Goal: Communication & Community: Share content

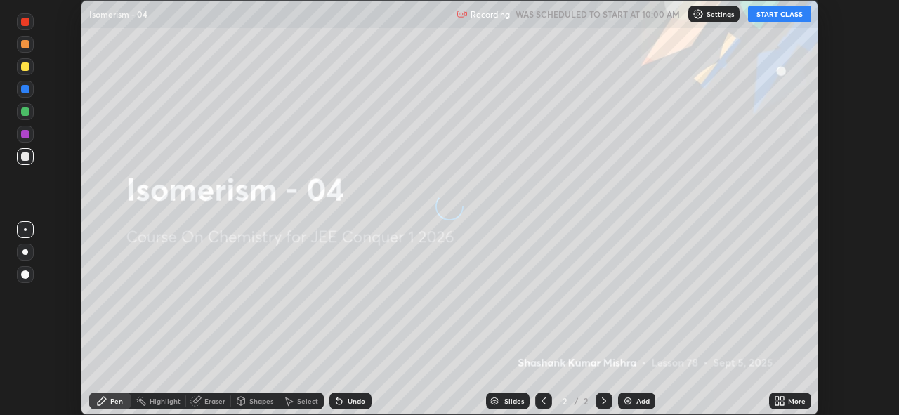
scroll to position [415, 899]
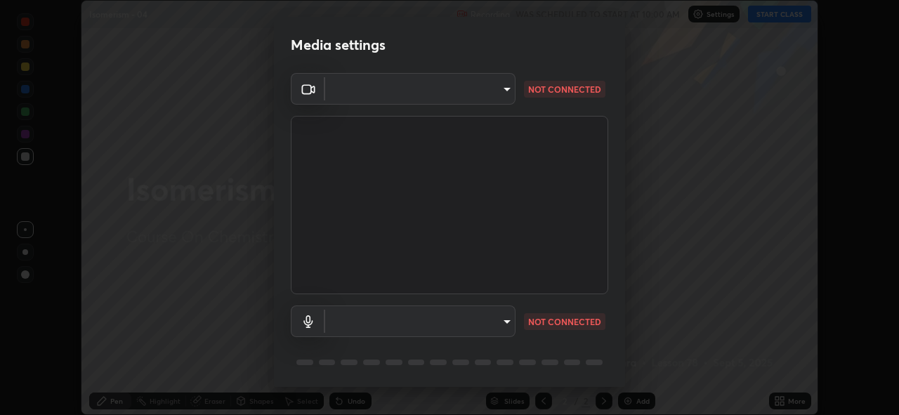
type input "8c17a5d152d90efee16c6d0123f72e1c8e3faabb66c5818a7671abbc9a97bc9a"
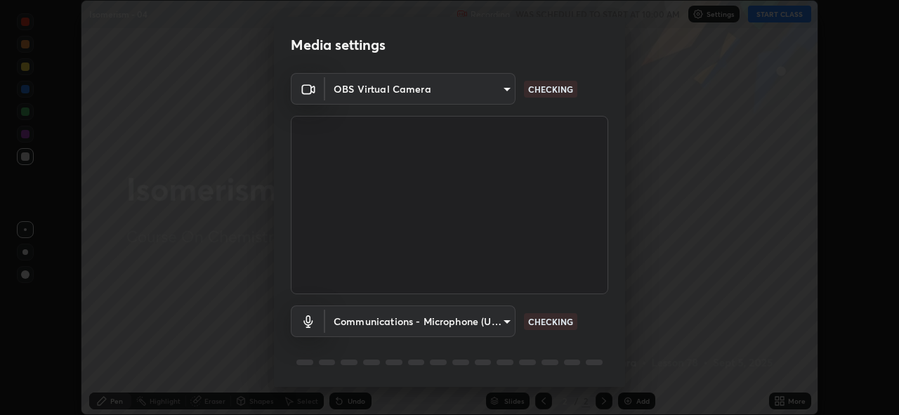
click at [497, 320] on body "Erase all Isomerism - 04 Recording WAS SCHEDULED TO START AT 10:00 AM Settings …" at bounding box center [449, 207] width 899 height 415
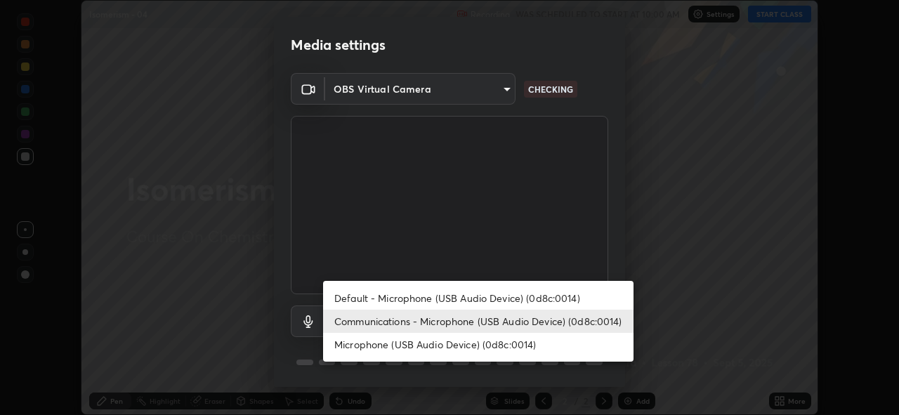
click at [493, 339] on li "Microphone (USB Audio Device) (0d8c:0014)" at bounding box center [478, 344] width 310 height 23
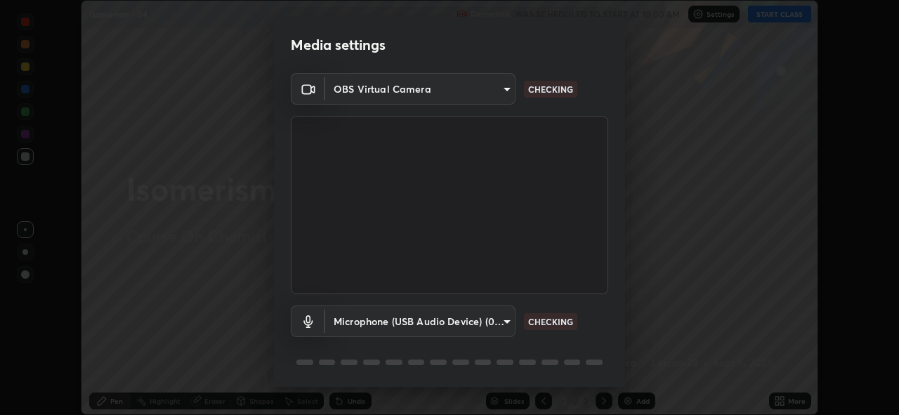
click at [495, 319] on body "Erase all Isomerism - 04 Recording WAS SCHEDULED TO START AT 10:00 AM Settings …" at bounding box center [449, 207] width 899 height 415
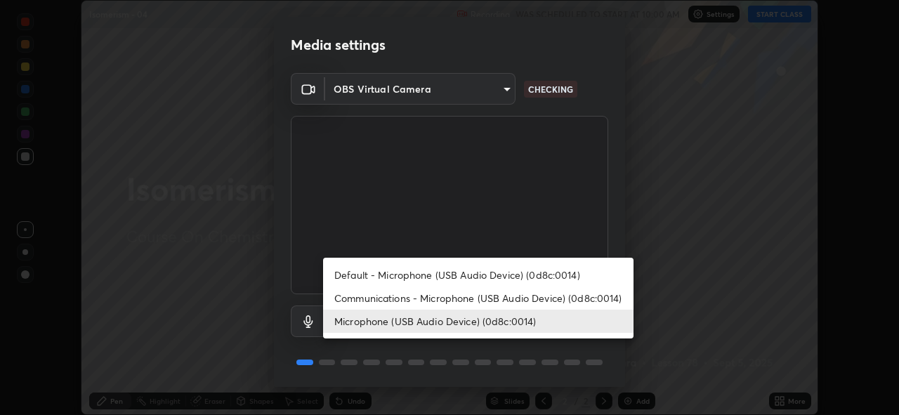
click at [495, 298] on li "Communications - Microphone (USB Audio Device) (0d8c:0014)" at bounding box center [478, 297] width 310 height 23
type input "communications"
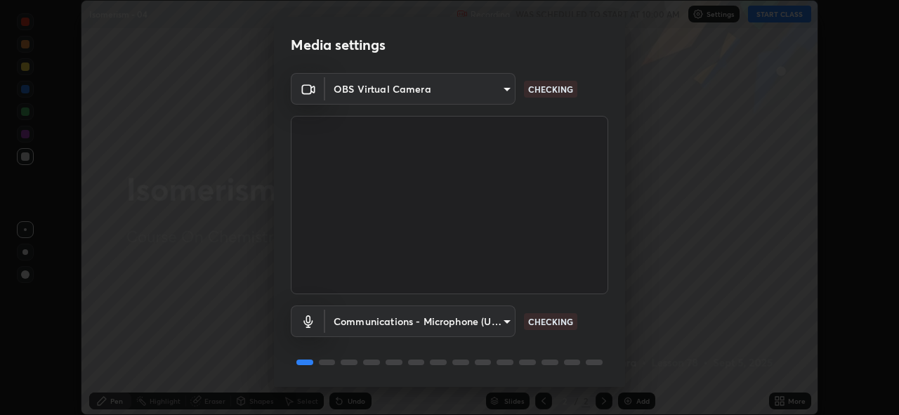
scroll to position [46, 0]
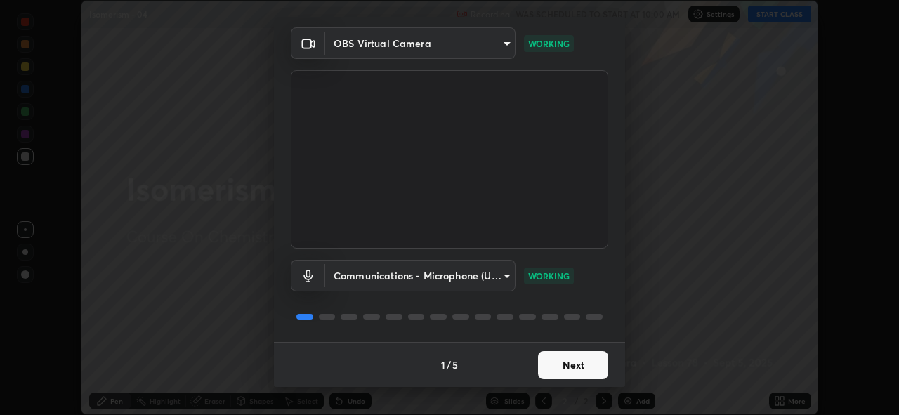
click at [574, 367] on button "Next" at bounding box center [573, 365] width 70 height 28
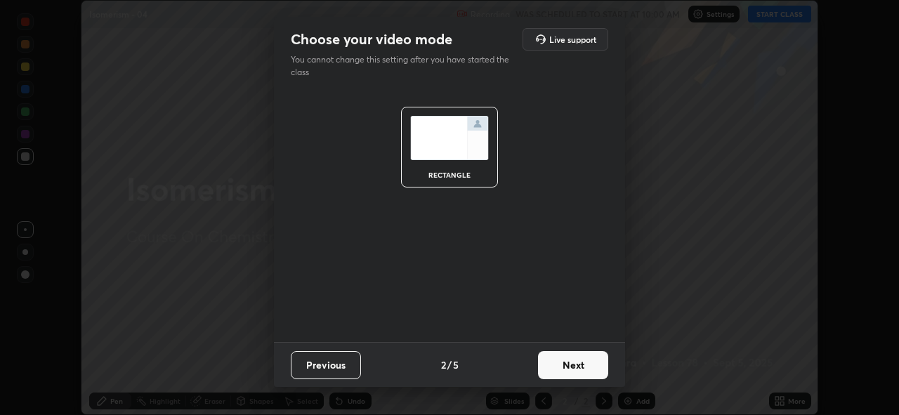
scroll to position [0, 0]
click at [578, 366] on button "Next" at bounding box center [573, 365] width 70 height 28
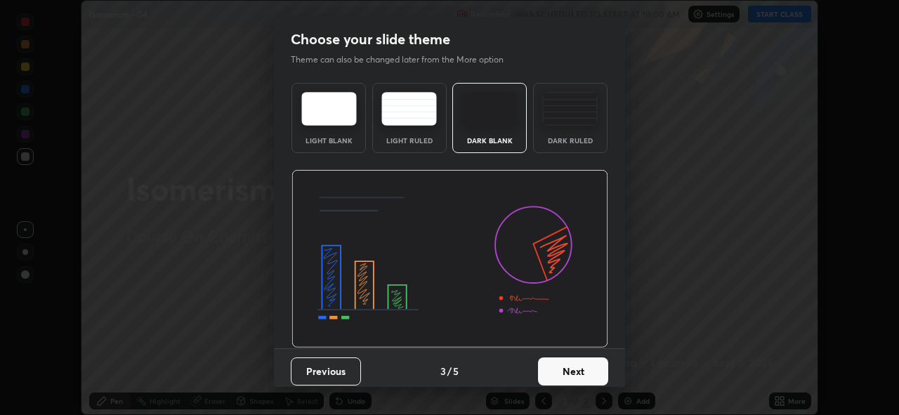
click at [592, 370] on button "Next" at bounding box center [573, 371] width 70 height 28
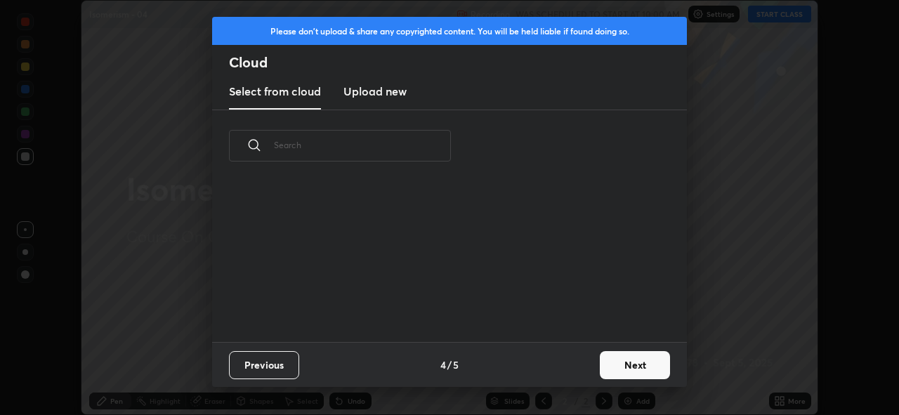
click at [614, 366] on button "Next" at bounding box center [634, 365] width 70 height 28
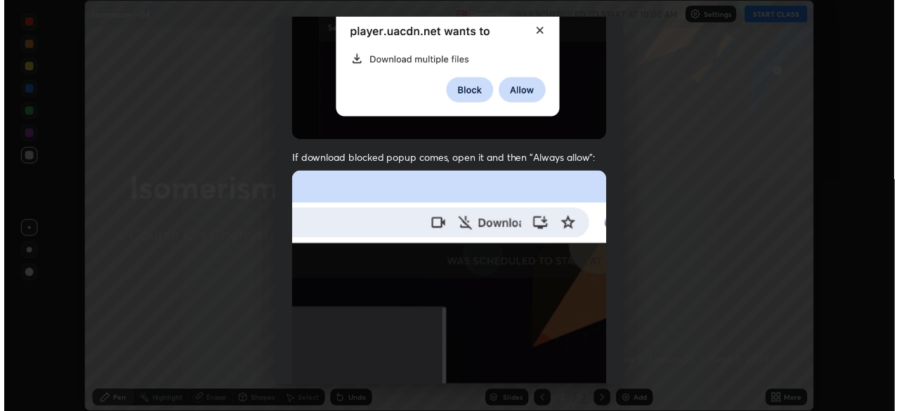
scroll to position [332, 0]
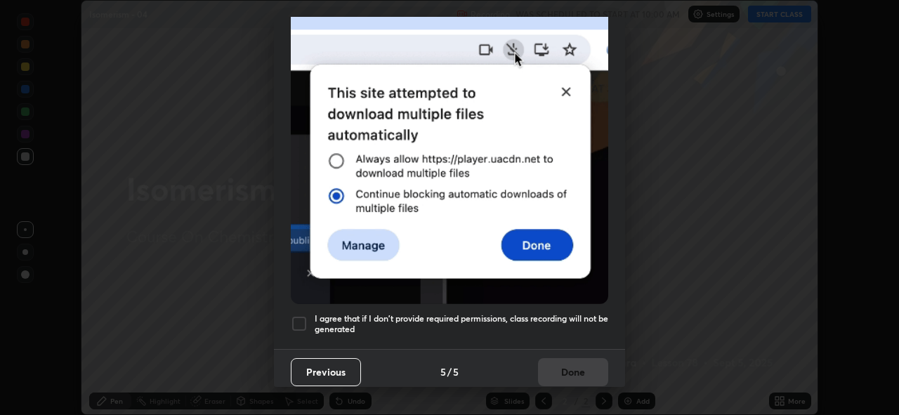
click at [564, 315] on h5 "I agree that if I don't provide required permissions, class recording will not …" at bounding box center [460, 324] width 293 height 22
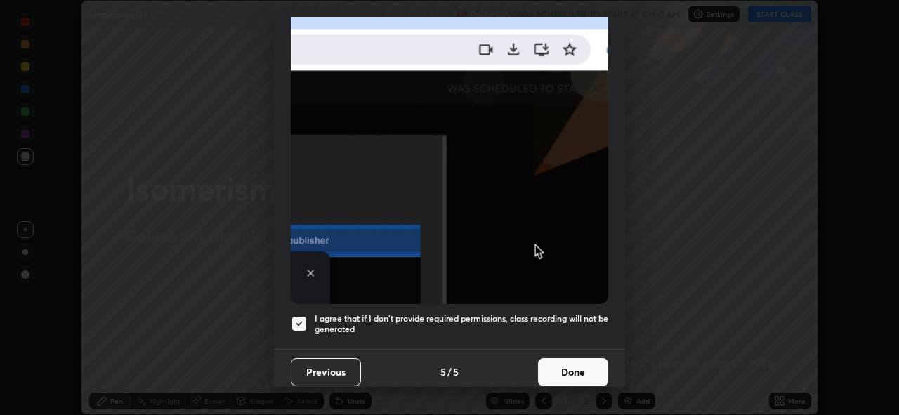
click at [561, 364] on button "Done" at bounding box center [573, 372] width 70 height 28
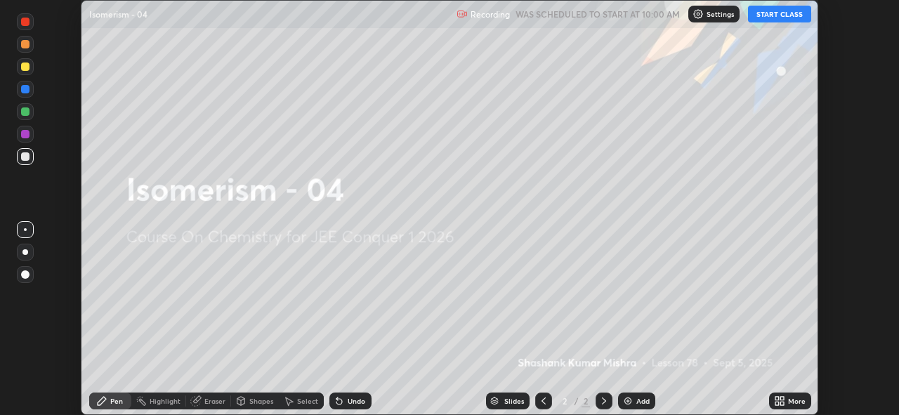
click at [783, 13] on button "START CLASS" at bounding box center [779, 14] width 63 height 17
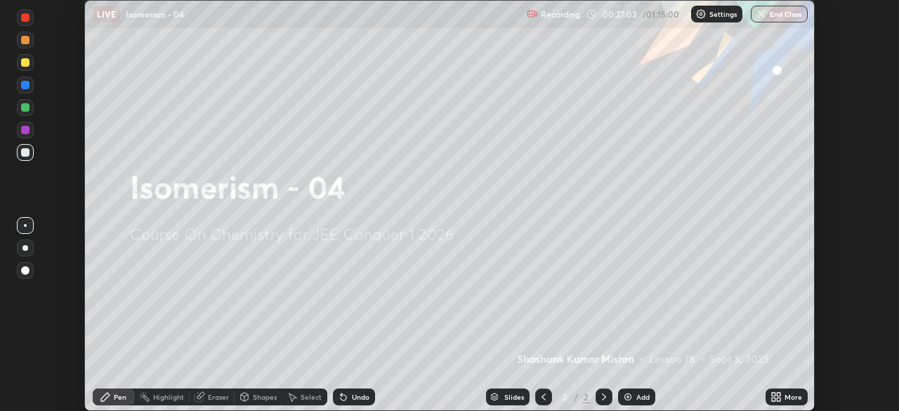
scroll to position [69786, 69298]
click at [787, 394] on div "More" at bounding box center [793, 396] width 18 height 7
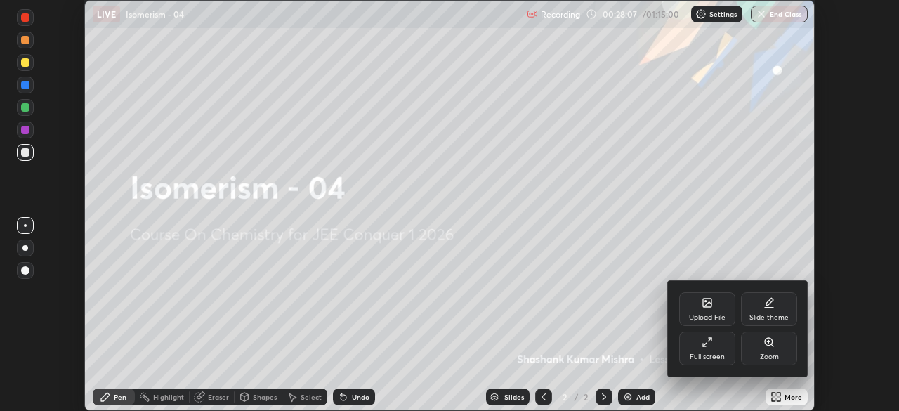
click at [577, 247] on div at bounding box center [449, 205] width 899 height 411
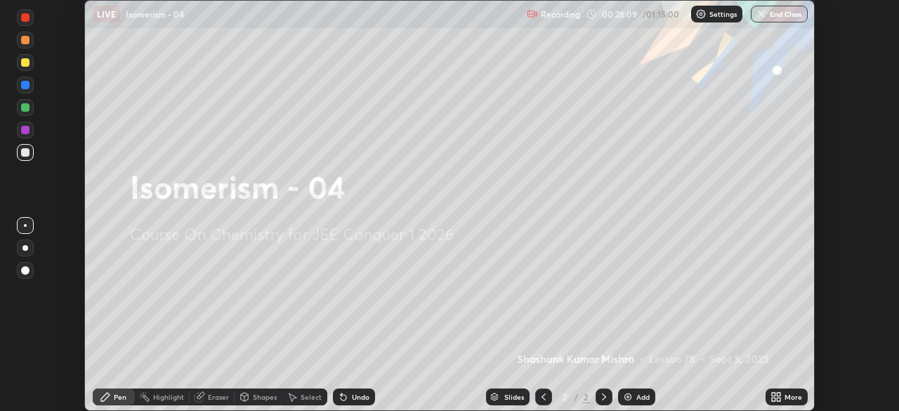
click at [788, 399] on div "More" at bounding box center [793, 396] width 18 height 7
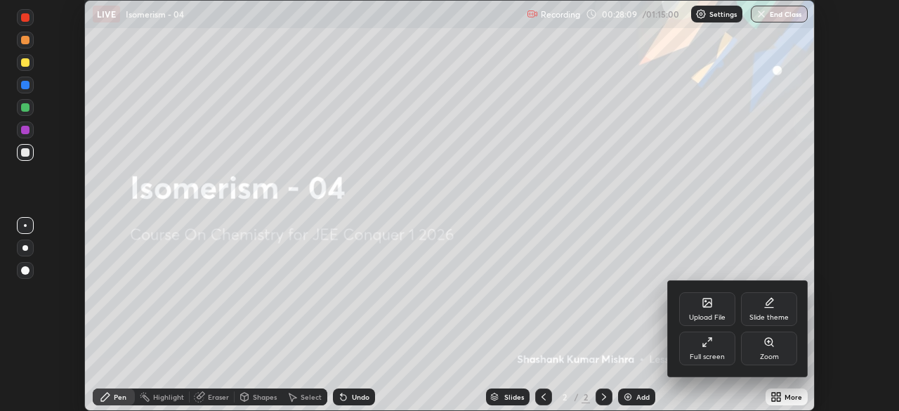
click at [708, 310] on div "Upload File" at bounding box center [707, 309] width 56 height 34
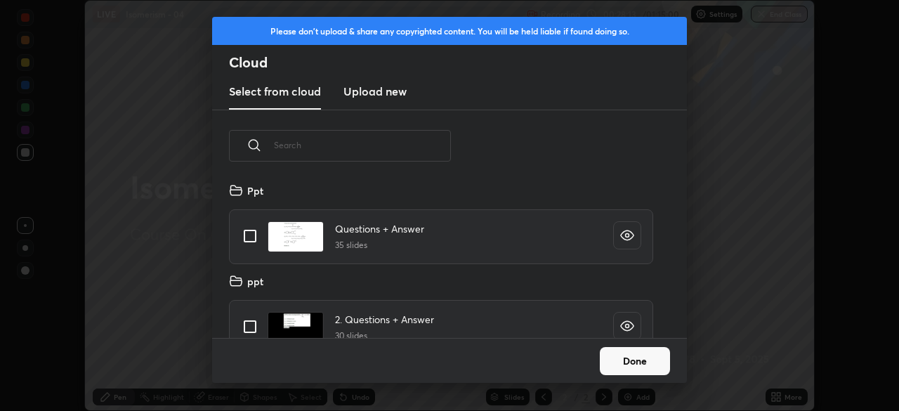
scroll to position [21, 0]
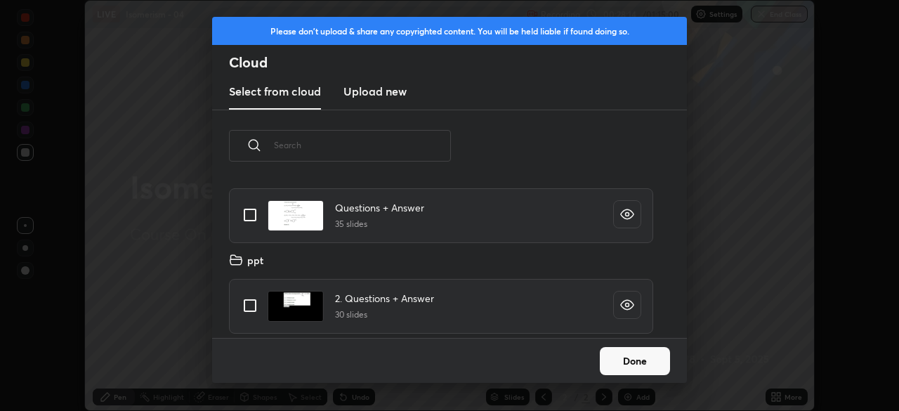
click at [383, 102] on new "Upload new" at bounding box center [374, 91] width 63 height 35
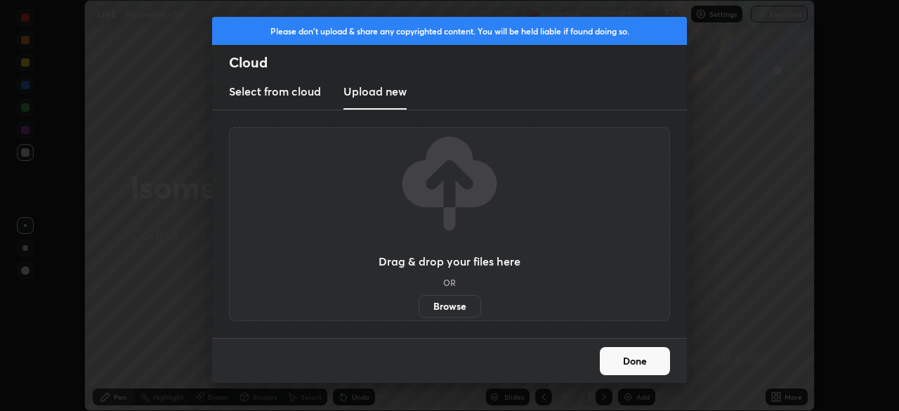
click at [442, 305] on label "Browse" at bounding box center [449, 306] width 62 height 22
click at [418, 305] on input "Browse" at bounding box center [418, 306] width 0 height 22
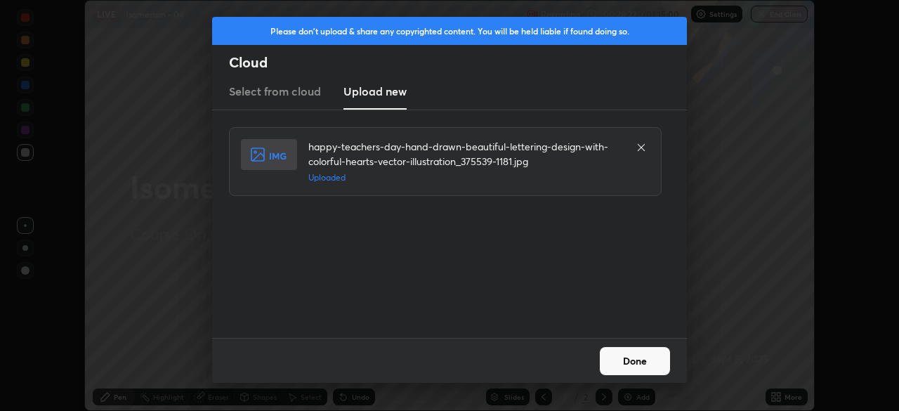
click at [613, 352] on button "Done" at bounding box center [634, 361] width 70 height 28
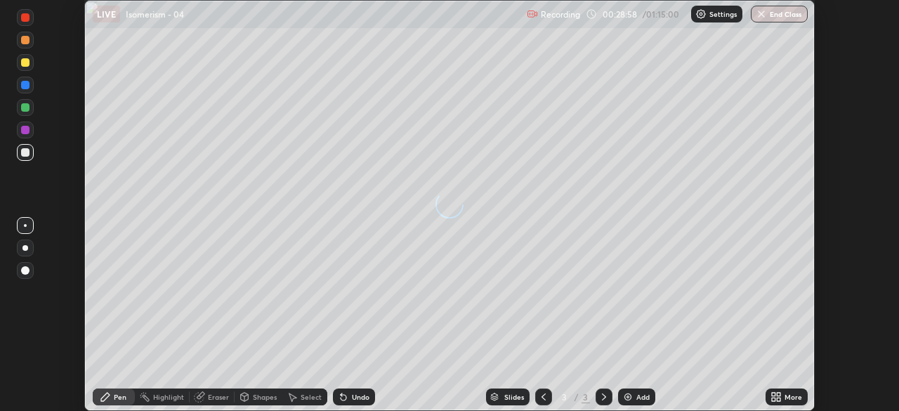
click at [636, 395] on div "Add" at bounding box center [642, 396] width 13 height 7
click at [541, 392] on icon at bounding box center [543, 396] width 11 height 11
click at [604, 395] on icon at bounding box center [603, 396] width 11 height 11
click at [498, 392] on div "Slides" at bounding box center [508, 396] width 44 height 17
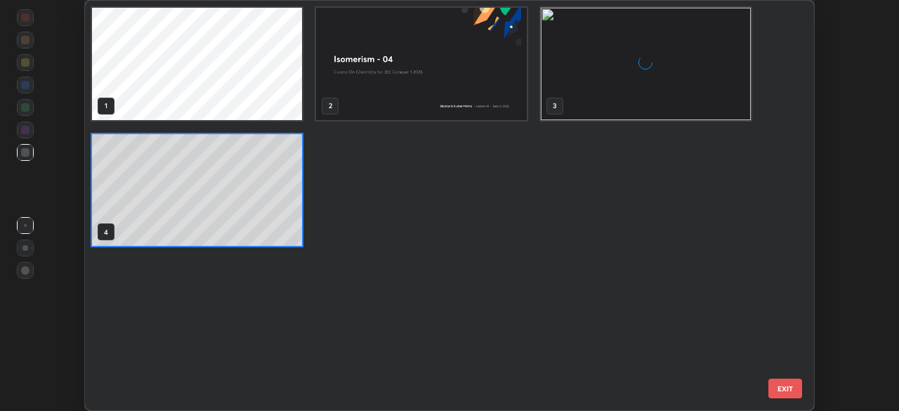
scroll to position [405, 722]
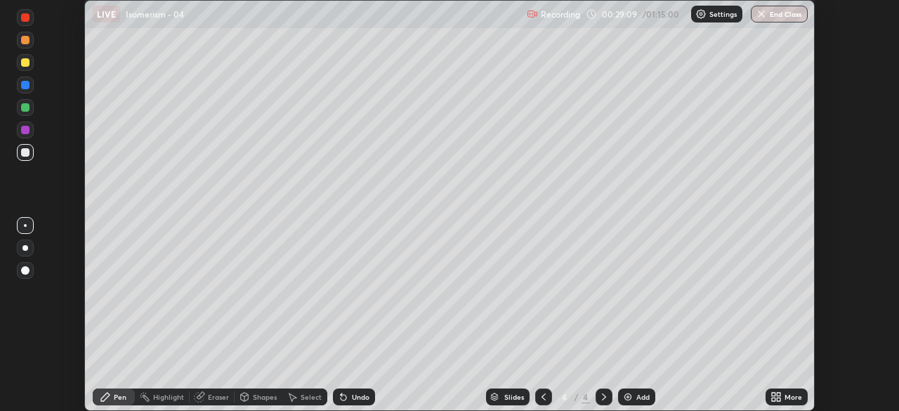
click at [263, 396] on div "Shapes" at bounding box center [265, 396] width 24 height 7
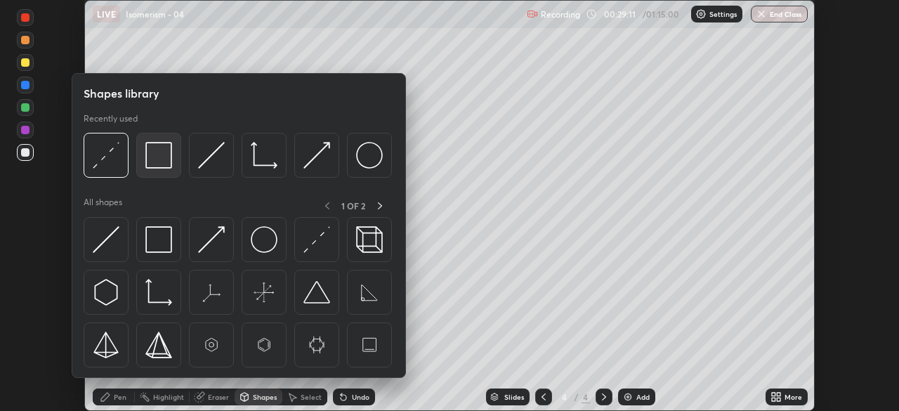
click at [173, 166] on div at bounding box center [158, 155] width 45 height 45
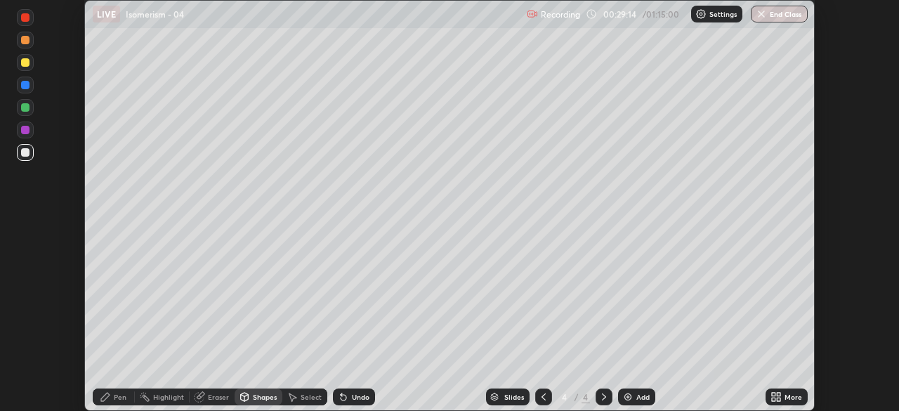
click at [105, 399] on icon at bounding box center [105, 396] width 8 height 8
click at [108, 397] on icon at bounding box center [105, 396] width 11 height 11
click at [25, 225] on div at bounding box center [25, 225] width 3 height 3
click at [24, 270] on div at bounding box center [25, 270] width 8 height 8
click at [354, 392] on div "Undo" at bounding box center [354, 396] width 42 height 17
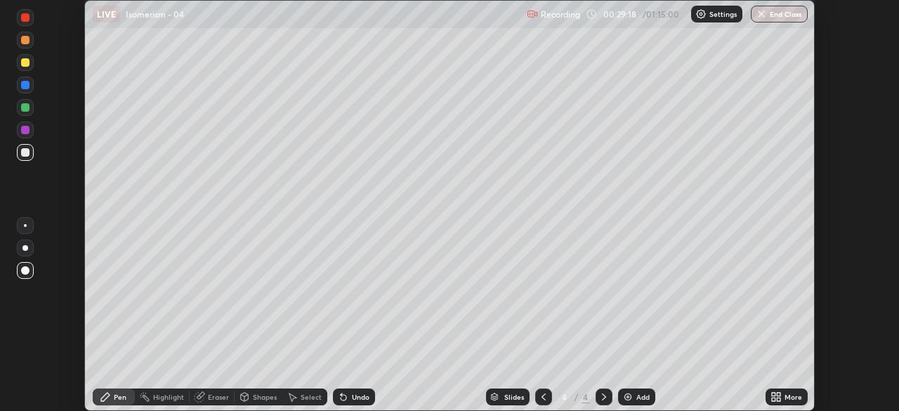
click at [337, 404] on div "Undo" at bounding box center [354, 396] width 42 height 17
click at [344, 397] on icon at bounding box center [343, 398] width 6 height 6
click at [267, 394] on div "Shapes" at bounding box center [265, 396] width 24 height 7
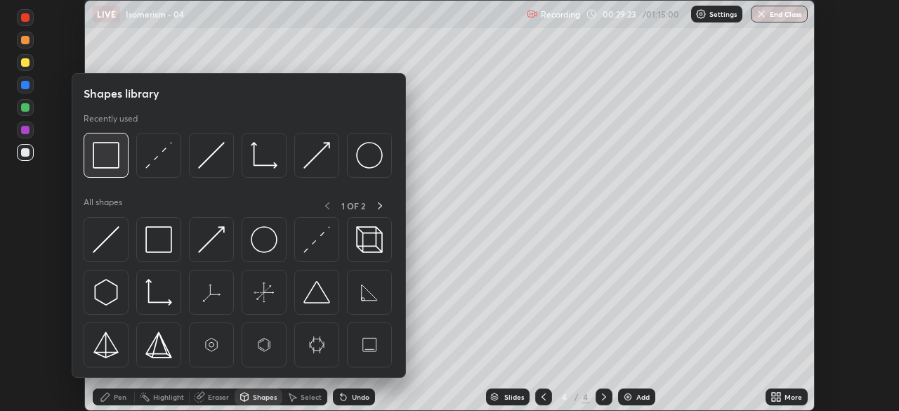
click at [122, 165] on div at bounding box center [106, 155] width 45 height 45
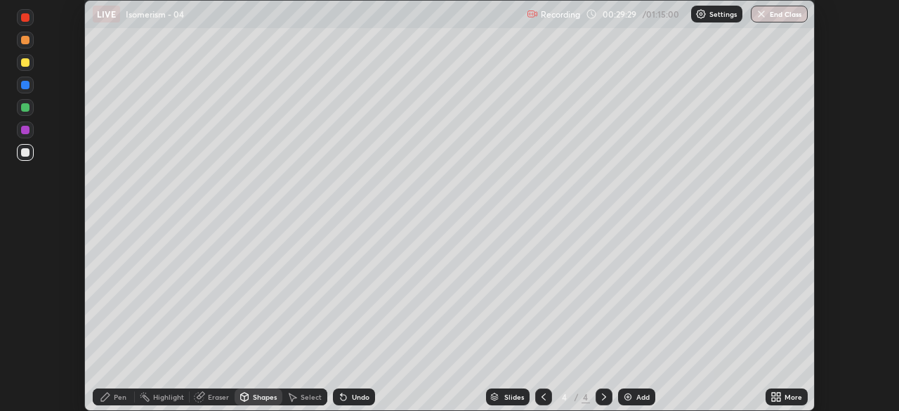
click at [145, 393] on circle at bounding box center [145, 392] width 1 height 1
click at [121, 393] on div "Pen" at bounding box center [120, 396] width 13 height 7
click at [132, 394] on div "Pen" at bounding box center [114, 396] width 42 height 17
click at [208, 398] on div "Eraser" at bounding box center [218, 396] width 21 height 7
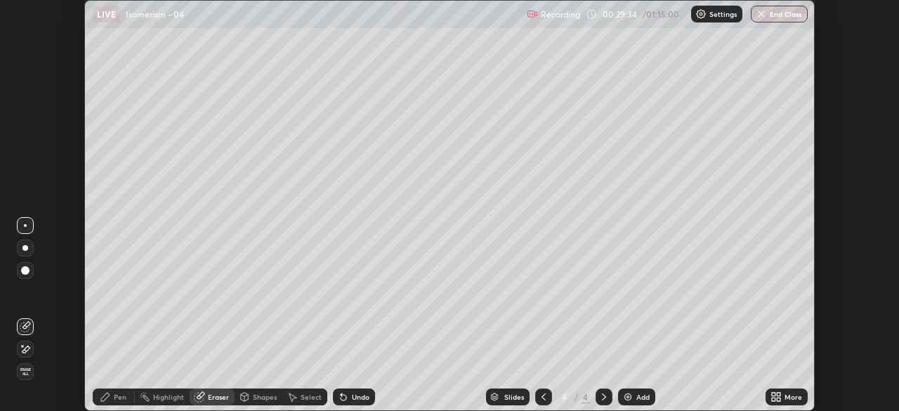
click at [362, 398] on div "Undo" at bounding box center [361, 396] width 18 height 7
click at [355, 396] on div "Undo" at bounding box center [361, 396] width 18 height 7
click at [349, 391] on div "Undo" at bounding box center [354, 396] width 42 height 17
click at [347, 395] on div "Undo" at bounding box center [354, 396] width 42 height 17
click at [258, 397] on div "Shapes" at bounding box center [265, 396] width 24 height 7
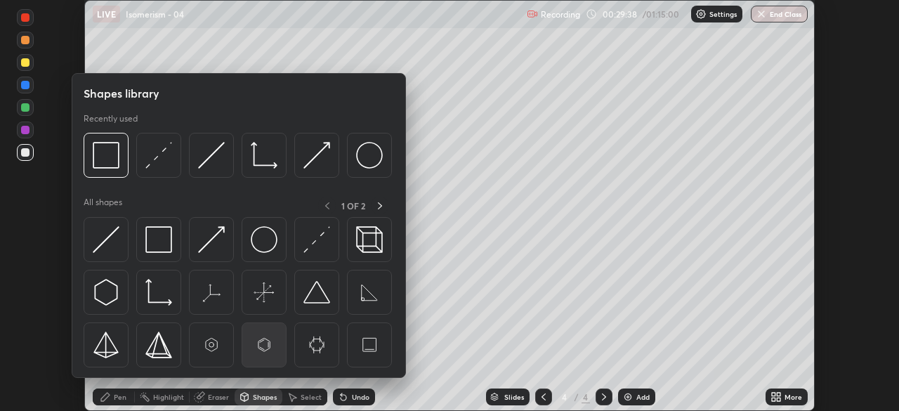
click at [268, 342] on img at bounding box center [264, 344] width 27 height 27
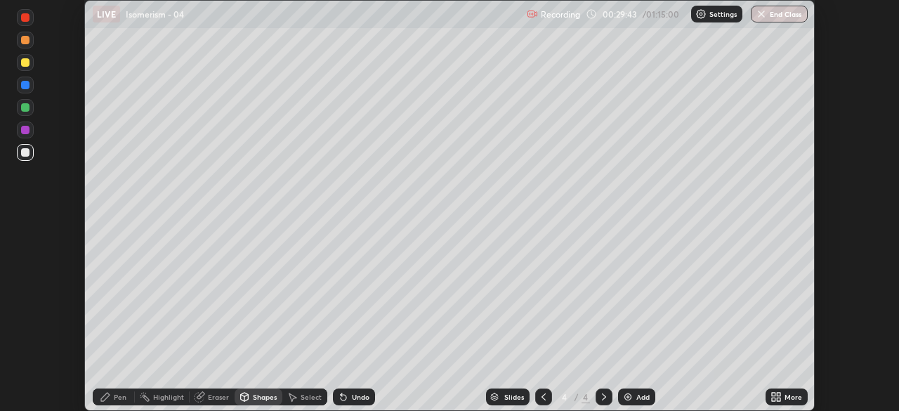
click at [300, 389] on div "Select" at bounding box center [304, 396] width 45 height 17
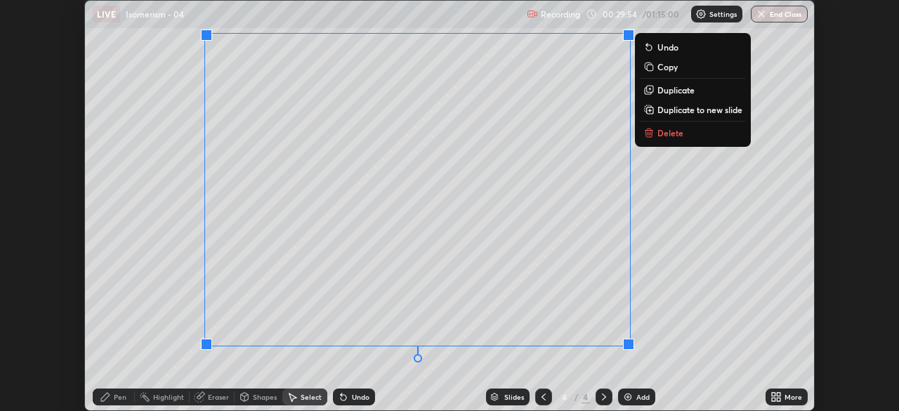
click at [535, 393] on div at bounding box center [543, 396] width 17 height 17
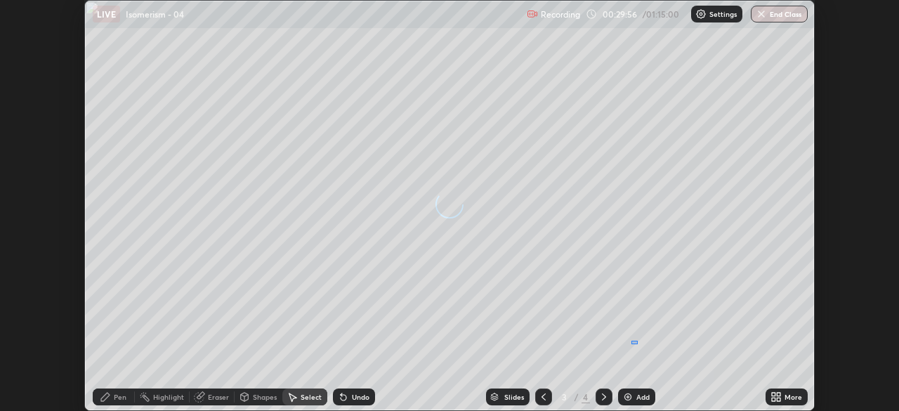
click at [602, 394] on icon at bounding box center [603, 396] width 11 height 11
click at [117, 397] on div "Pen" at bounding box center [120, 396] width 13 height 7
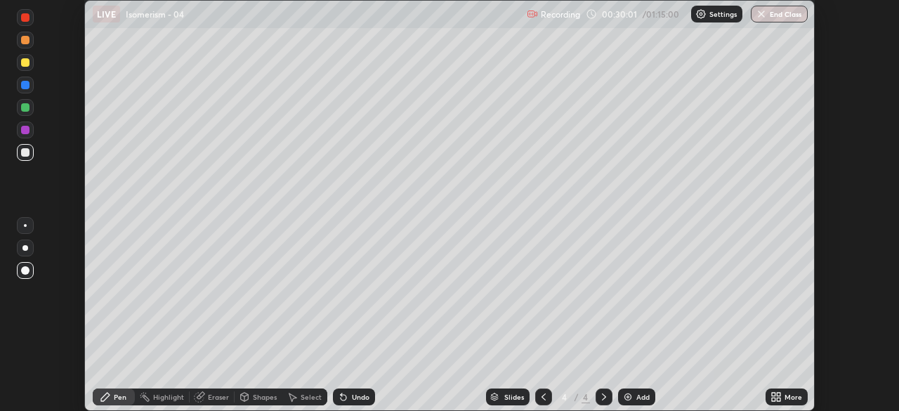
click at [26, 246] on div at bounding box center [25, 248] width 6 height 6
click at [25, 105] on div at bounding box center [25, 107] width 8 height 8
click at [303, 397] on div "Select" at bounding box center [310, 396] width 21 height 7
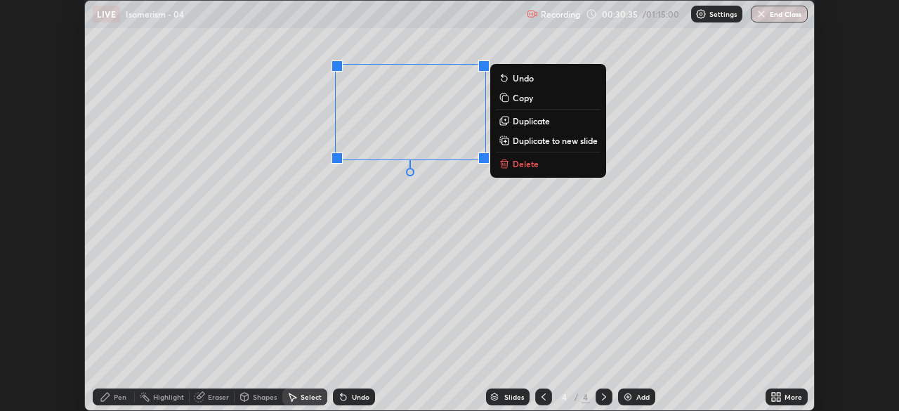
click at [559, 333] on div "0 ° Undo Copy Duplicate Duplicate to new slide Delete" at bounding box center [449, 205] width 729 height 409
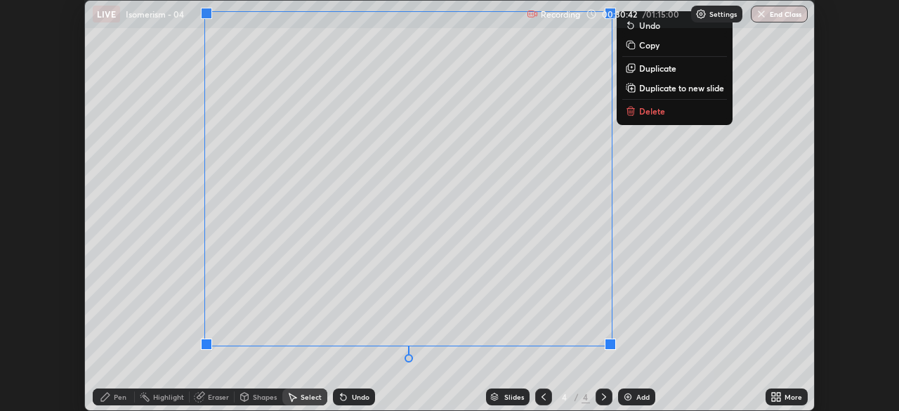
click at [114, 398] on div "Pen" at bounding box center [120, 396] width 13 height 7
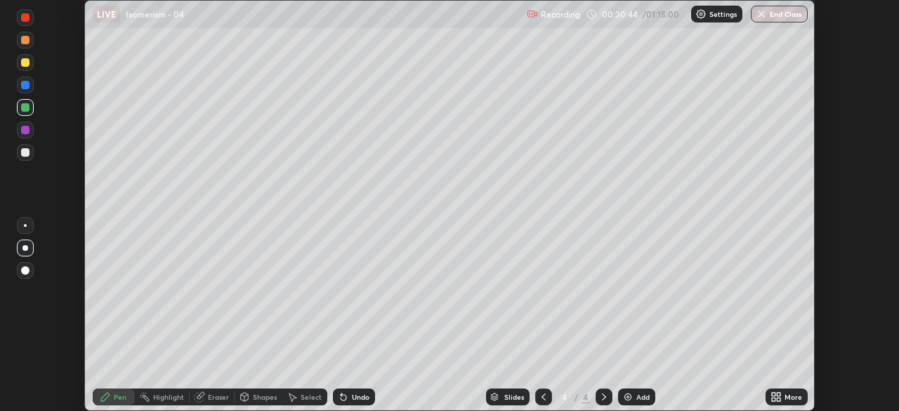
click at [22, 126] on div at bounding box center [25, 130] width 8 height 8
click at [340, 394] on icon at bounding box center [340, 393] width 1 height 1
click at [346, 392] on icon at bounding box center [343, 396] width 11 height 11
click at [25, 83] on div at bounding box center [25, 85] width 8 height 8
click at [27, 133] on div at bounding box center [25, 130] width 8 height 8
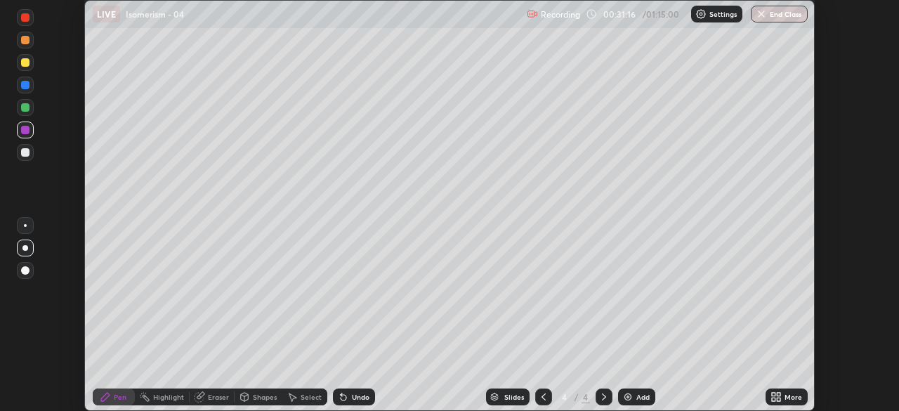
click at [22, 107] on div at bounding box center [25, 107] width 8 height 8
click at [24, 78] on div at bounding box center [25, 85] width 17 height 17
click at [301, 391] on div "Select" at bounding box center [304, 396] width 45 height 17
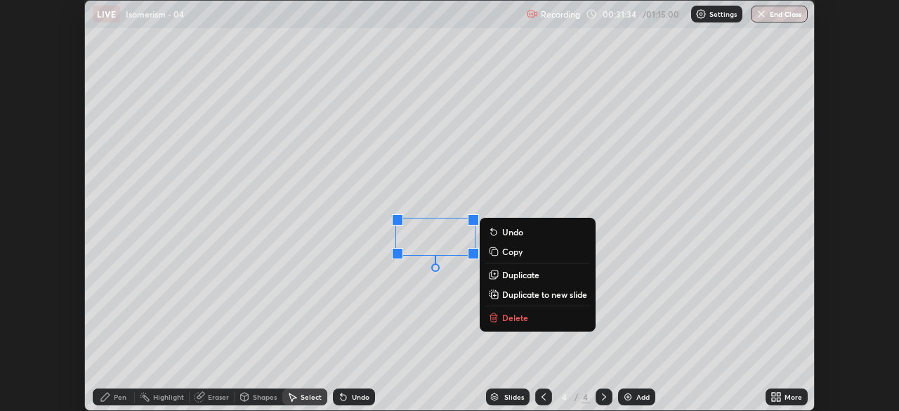
click at [493, 191] on div "0 ° Undo Copy Duplicate Duplicate to new slide Delete" at bounding box center [449, 205] width 729 height 409
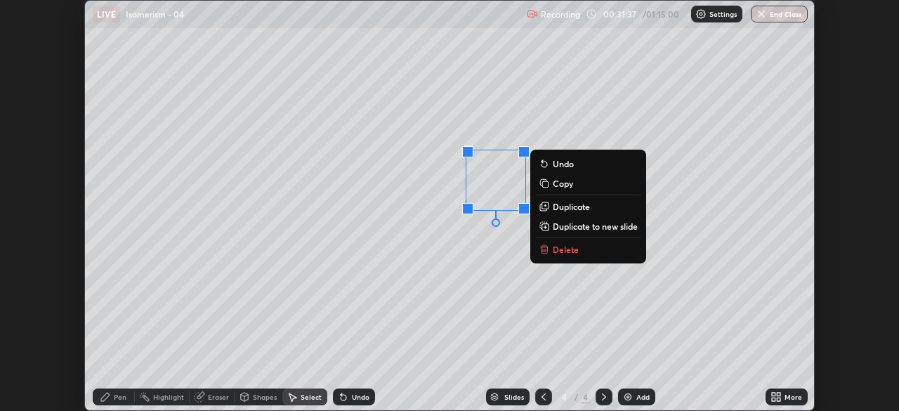
click at [496, 257] on div "0 ° Undo Copy Duplicate Duplicate to new slide Delete" at bounding box center [449, 205] width 729 height 409
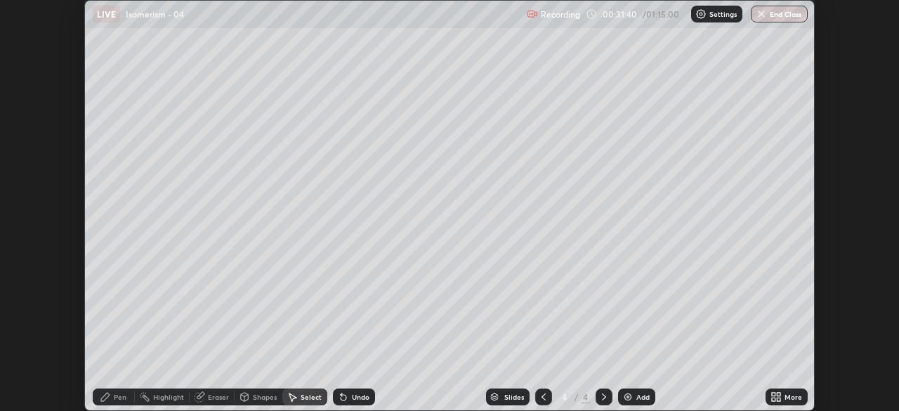
click at [477, 323] on div "0 ° Undo Copy Duplicate Duplicate to new slide Delete" at bounding box center [449, 205] width 729 height 409
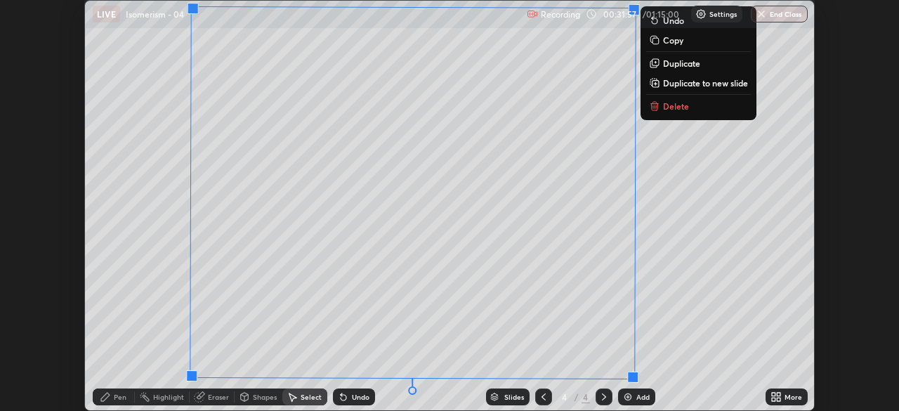
click at [118, 396] on div "Pen" at bounding box center [120, 396] width 13 height 7
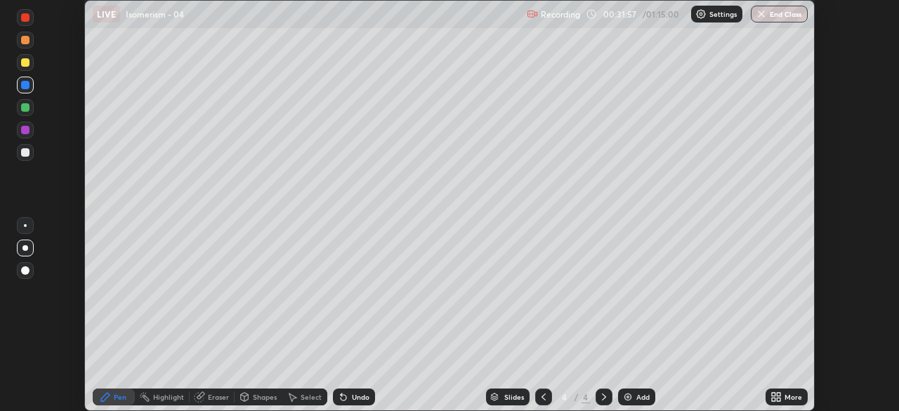
click at [20, 146] on div at bounding box center [25, 152] width 17 height 17
click at [25, 63] on div at bounding box center [25, 62] width 8 height 8
click at [353, 397] on div "Undo" at bounding box center [361, 396] width 18 height 7
click at [359, 396] on div "Undo" at bounding box center [361, 396] width 18 height 7
click at [358, 395] on div "Undo" at bounding box center [361, 396] width 18 height 7
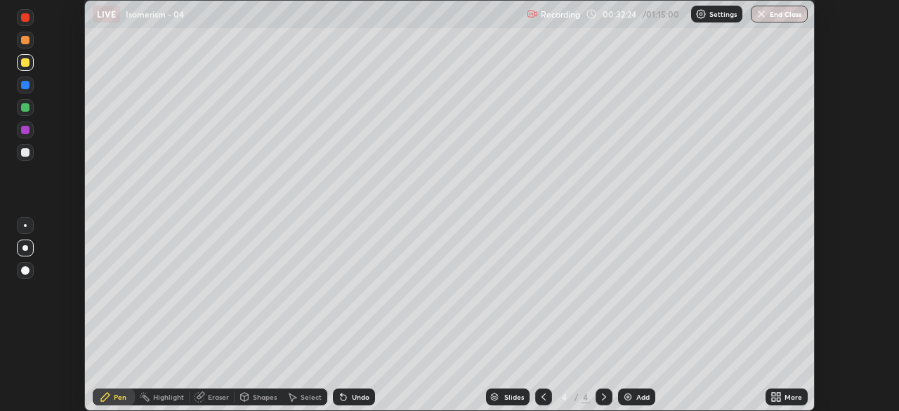
click at [27, 18] on div at bounding box center [25, 17] width 8 height 8
click at [298, 396] on div "Select" at bounding box center [304, 396] width 45 height 17
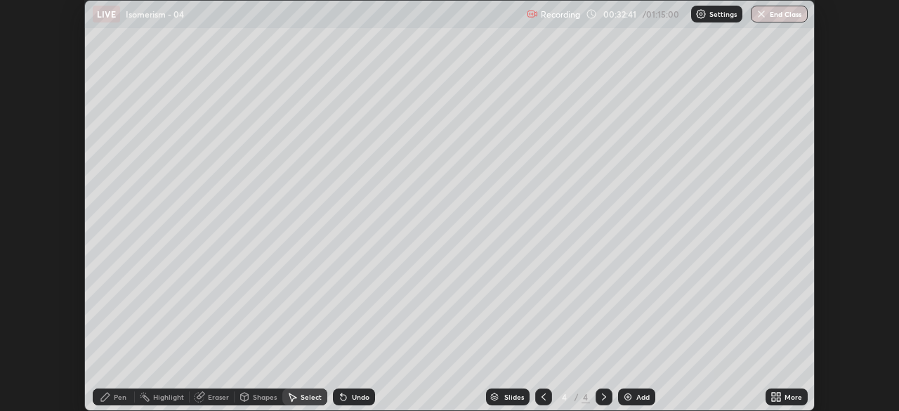
click at [305, 314] on div "0 ° Undo Copy Duplicate Duplicate to new slide Delete" at bounding box center [449, 205] width 729 height 409
click at [315, 321] on div "0 ° Undo Copy Duplicate Duplicate to new slide Delete" at bounding box center [449, 205] width 729 height 409
click at [604, 194] on div "0 ° Undo Copy Duplicate Duplicate to new slide Delete" at bounding box center [449, 205] width 729 height 409
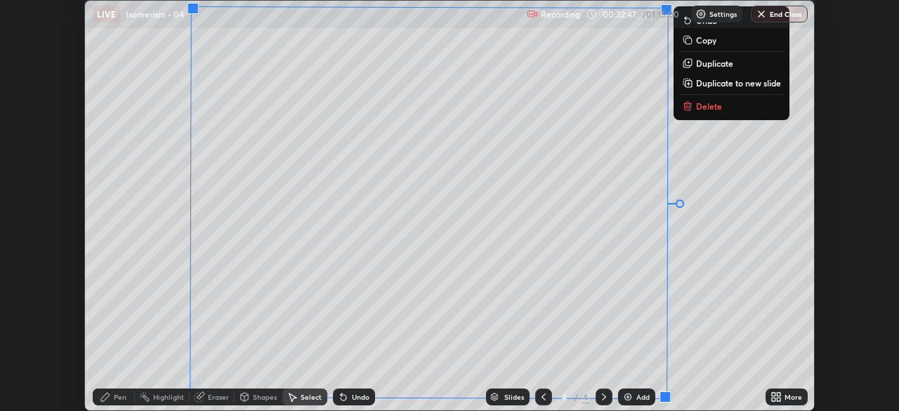
click at [482, 119] on div "0 ° Undo Copy Duplicate Duplicate to new slide Delete" at bounding box center [449, 205] width 729 height 409
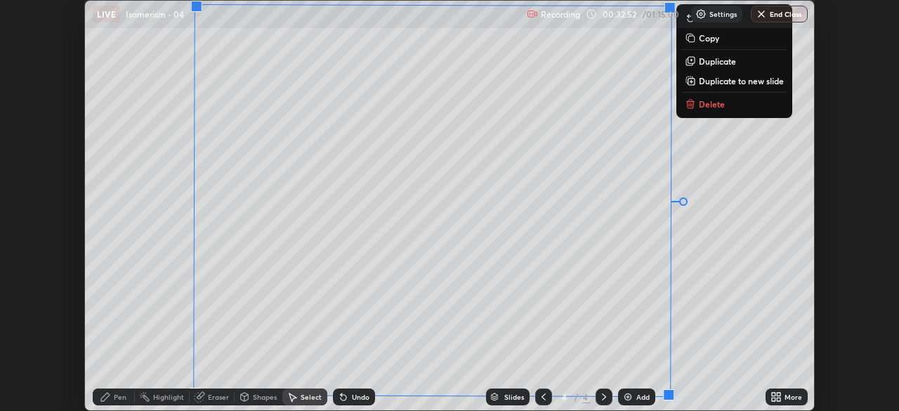
click at [540, 394] on icon at bounding box center [543, 396] width 11 height 11
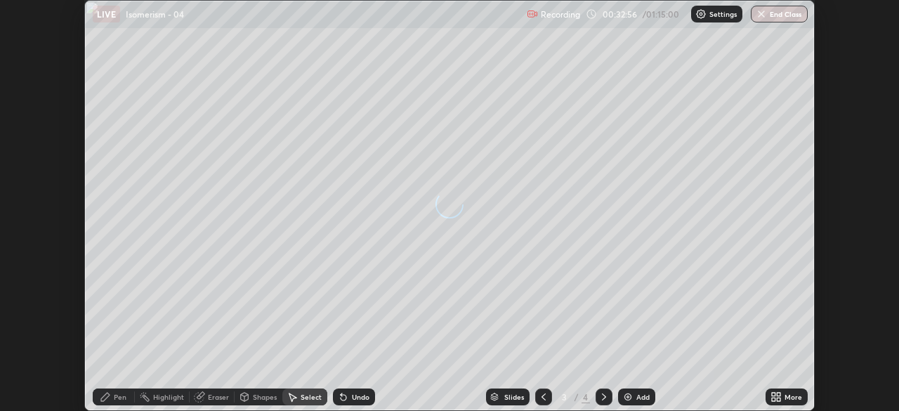
click at [778, 394] on icon at bounding box center [778, 394] width 4 height 4
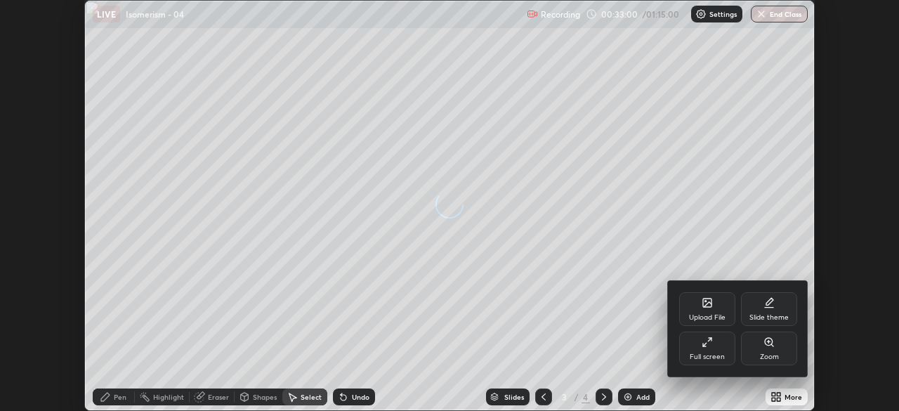
click at [698, 308] on div "Upload File" at bounding box center [707, 309] width 56 height 34
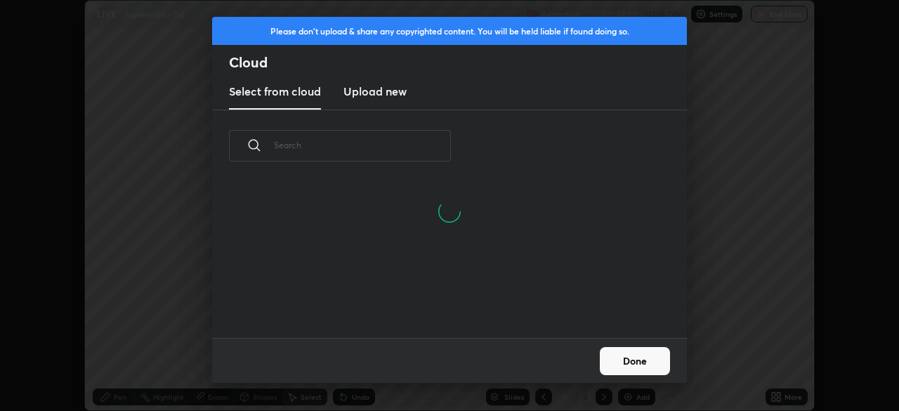
scroll to position [156, 451]
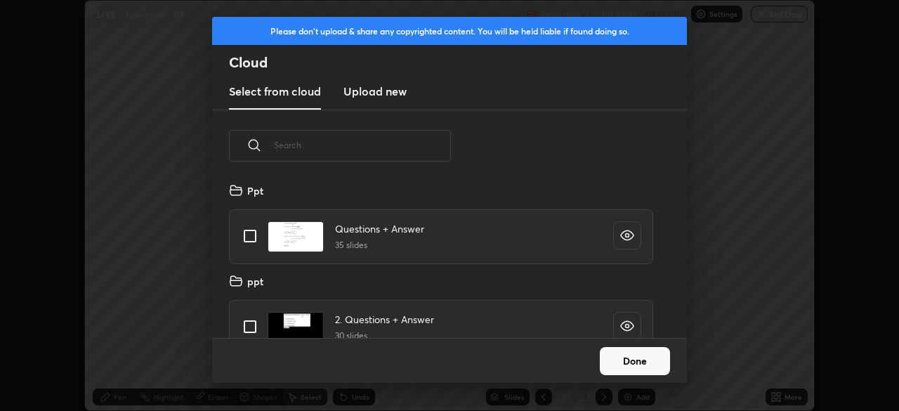
click at [371, 96] on h3 "Upload new" at bounding box center [374, 91] width 63 height 17
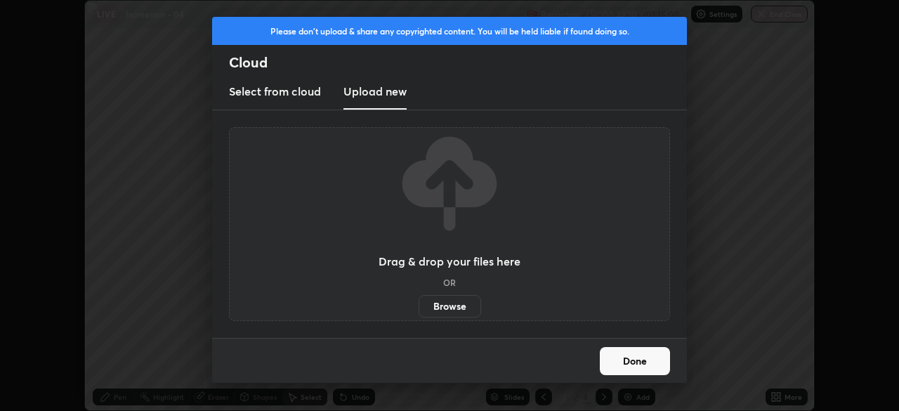
click at [444, 303] on label "Browse" at bounding box center [449, 306] width 62 height 22
click at [418, 303] on input "Browse" at bounding box center [418, 306] width 0 height 22
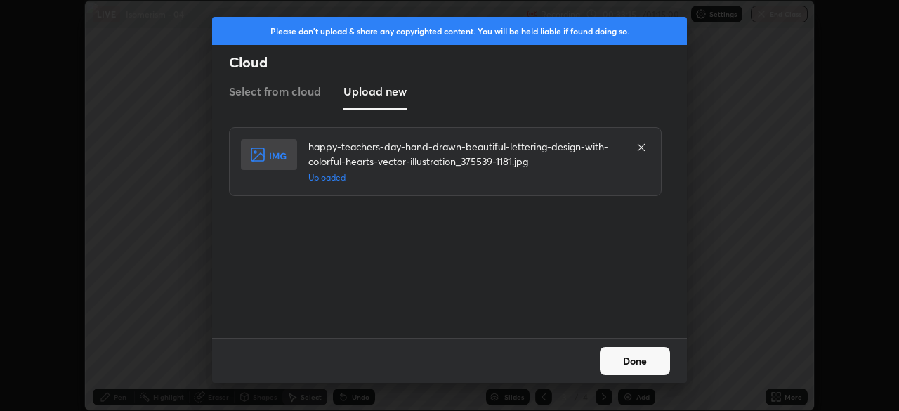
click at [643, 366] on button "Done" at bounding box center [634, 361] width 70 height 28
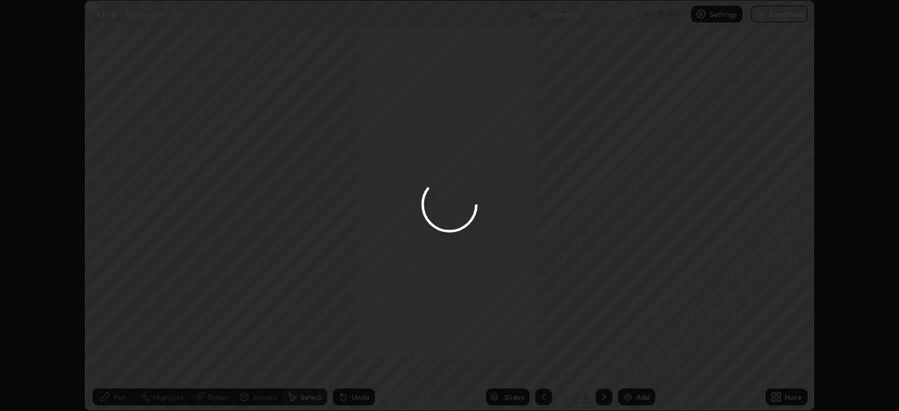
click at [472, 173] on h5 "Uploaded" at bounding box center [464, 177] width 313 height 13
click at [638, 365] on button "Done" at bounding box center [634, 361] width 70 height 28
click at [635, 362] on div at bounding box center [449, 205] width 899 height 411
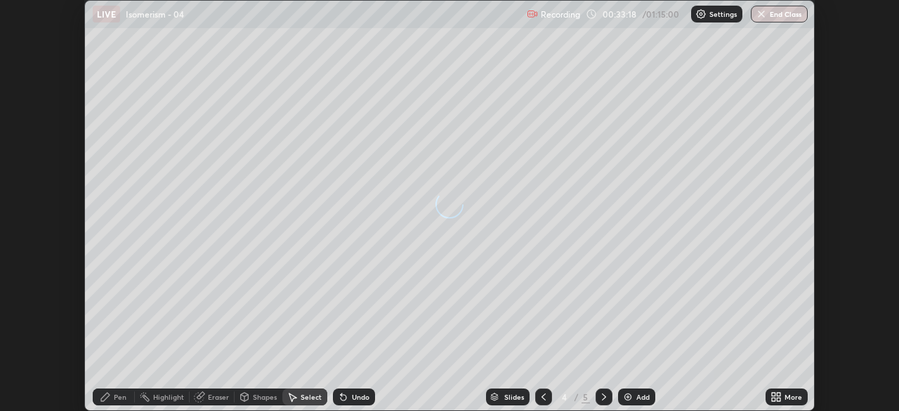
click at [543, 397] on icon at bounding box center [543, 396] width 11 height 11
click at [600, 398] on icon at bounding box center [603, 396] width 11 height 11
click at [602, 397] on icon at bounding box center [603, 396] width 11 height 11
click at [119, 397] on div "Pen" at bounding box center [120, 396] width 13 height 7
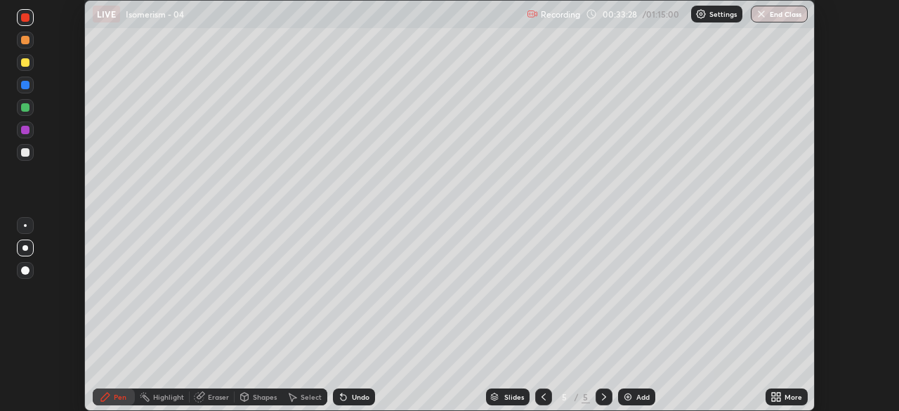
click at [27, 34] on div at bounding box center [25, 40] width 17 height 17
click at [545, 391] on icon at bounding box center [543, 396] width 11 height 11
click at [540, 392] on icon at bounding box center [543, 396] width 11 height 11
click at [602, 397] on icon at bounding box center [603, 396] width 11 height 11
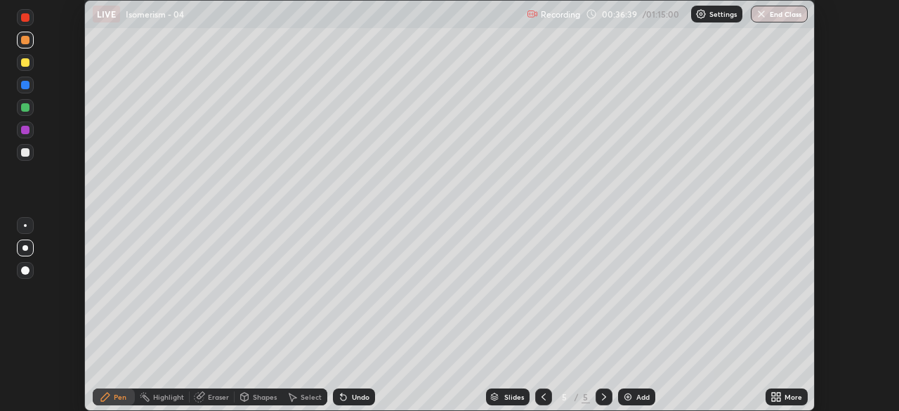
click at [115, 398] on div "Pen" at bounding box center [120, 396] width 13 height 7
click at [118, 394] on div "Pen" at bounding box center [120, 396] width 13 height 7
click at [25, 128] on div at bounding box center [25, 130] width 8 height 8
click at [253, 396] on div "Shapes" at bounding box center [265, 396] width 24 height 7
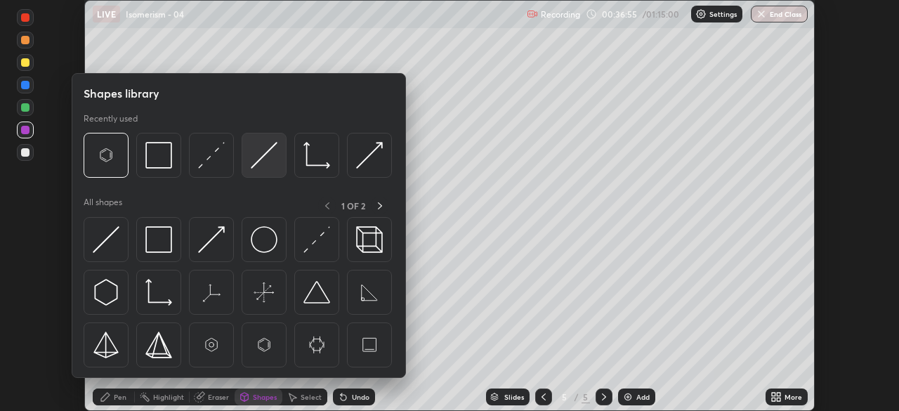
click at [259, 160] on img at bounding box center [264, 155] width 27 height 27
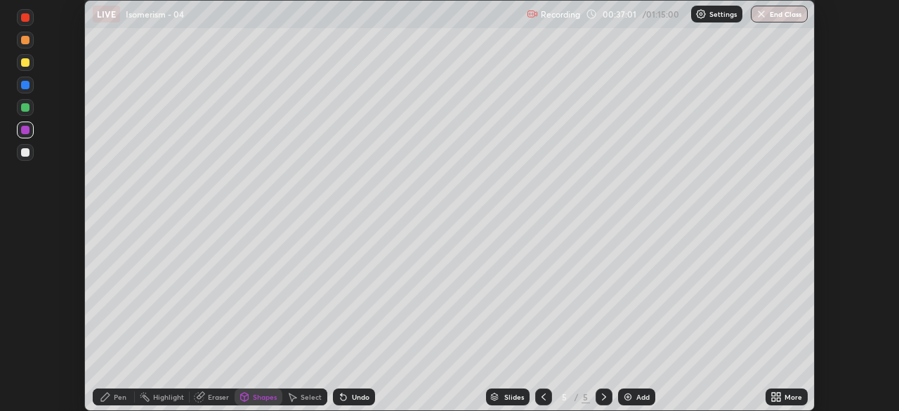
click at [25, 159] on div at bounding box center [25, 152] width 17 height 17
